Goal: Information Seeking & Learning: Learn about a topic

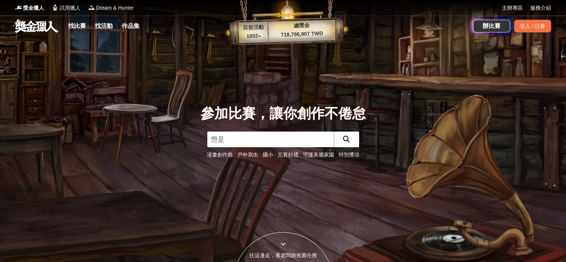
type input "懲"
type input "程式設計"
click button "submit" at bounding box center [346, 139] width 25 height 16
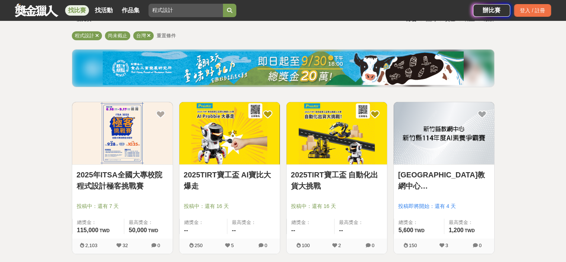
scroll to position [74, 0]
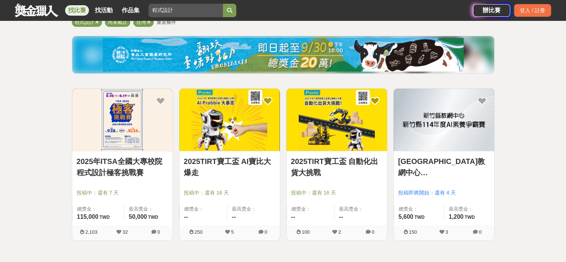
click at [454, 165] on link "[GEOGRAPHIC_DATA]教網中心 [GEOGRAPHIC_DATA]114年度AI素養爭霸賽" at bounding box center [444, 167] width 92 height 22
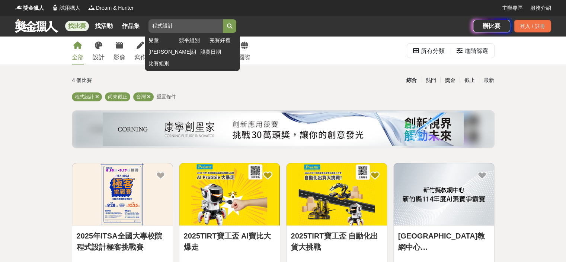
drag, startPoint x: 169, startPoint y: 26, endPoint x: 163, endPoint y: 28, distance: 5.8
click at [163, 28] on input "程式設計" at bounding box center [186, 25] width 74 height 13
click at [174, 27] on input "程式計" at bounding box center [186, 25] width 74 height 13
type input "程式"
click at [236, 28] on button "submit" at bounding box center [229, 25] width 13 height 13
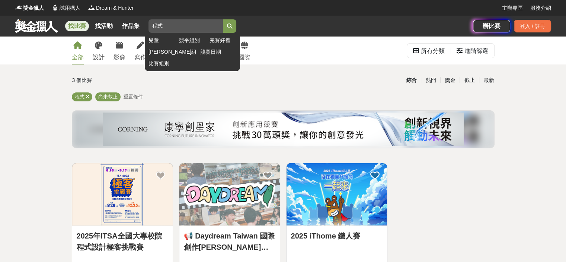
click at [168, 27] on input "程式" at bounding box center [186, 25] width 74 height 13
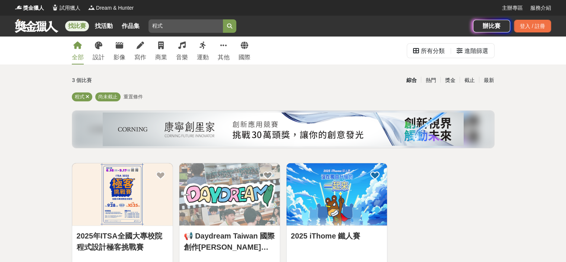
click at [78, 26] on link "找比賽" at bounding box center [77, 26] width 24 height 10
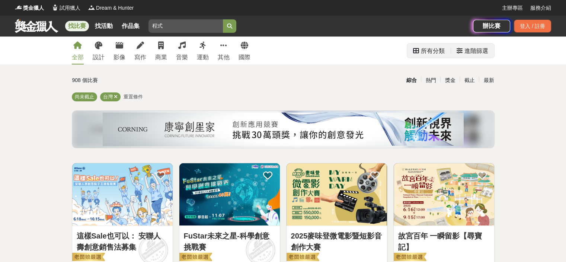
click at [476, 57] on div "進階篩選" at bounding box center [477, 51] width 24 height 15
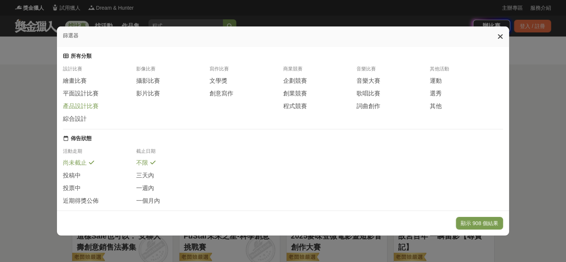
click at [90, 110] on span "產品設計比賽" at bounding box center [81, 106] width 36 height 8
click at [479, 223] on button "顯示 21 個結果" at bounding box center [481, 223] width 44 height 13
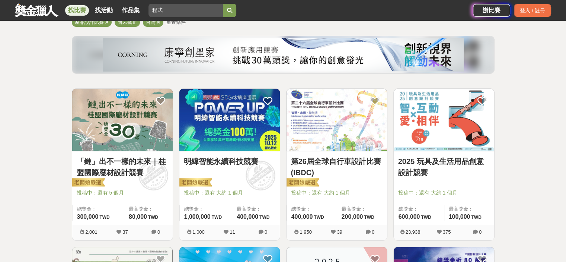
scroll to position [37, 0]
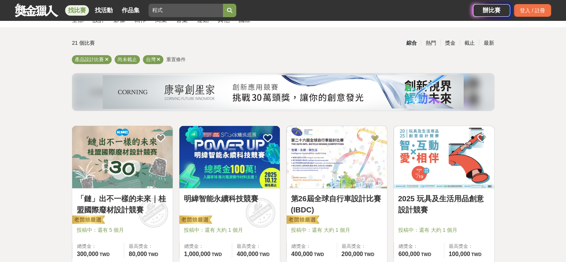
click at [133, 157] on img at bounding box center [122, 157] width 100 height 62
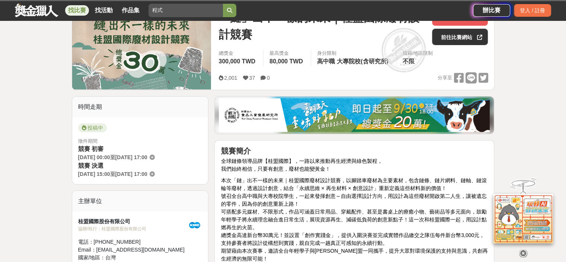
scroll to position [37, 0]
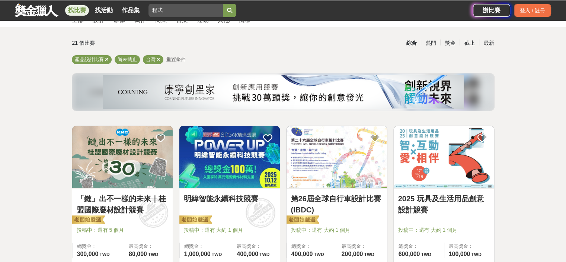
click at [238, 170] on img at bounding box center [229, 157] width 100 height 62
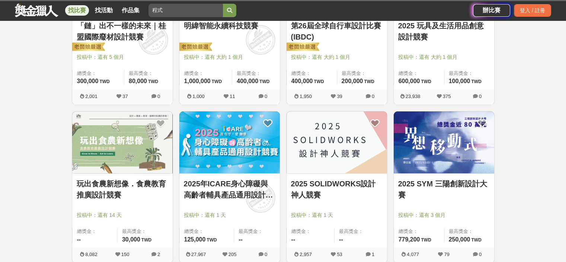
scroll to position [298, 0]
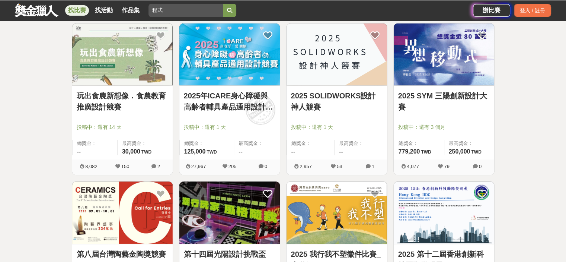
click at [347, 105] on link "2025 SOLIDWORKS設計神人競賽" at bounding box center [337, 101] width 92 height 22
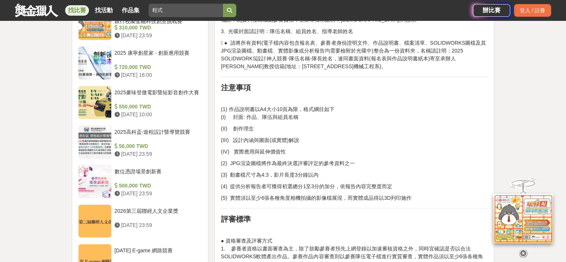
scroll to position [633, 0]
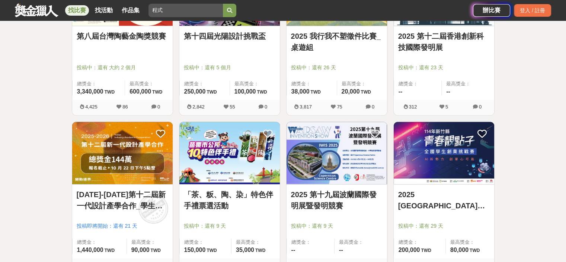
scroll to position [521, 0]
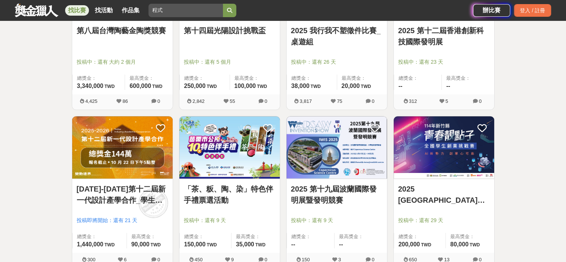
click at [146, 159] on img at bounding box center [122, 147] width 100 height 62
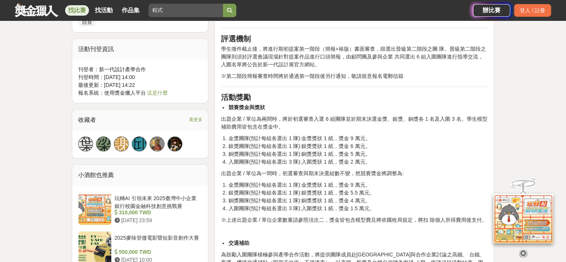
scroll to position [931, 0]
